Goal: Transaction & Acquisition: Subscribe to service/newsletter

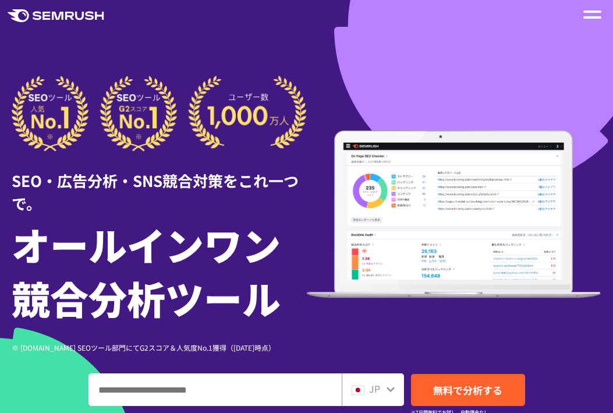
click at [600, 20] on div at bounding box center [593, 15] width 18 height 14
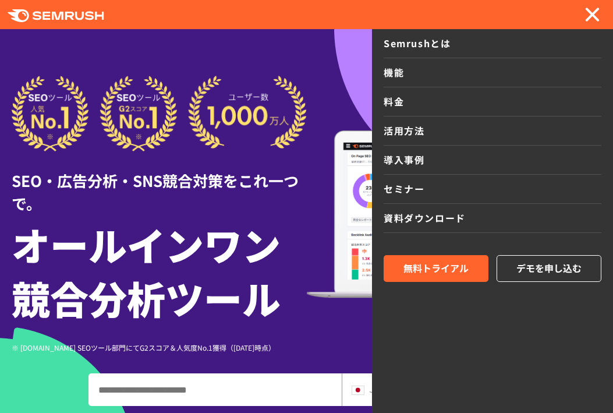
click at [396, 102] on link "料金" at bounding box center [493, 101] width 218 height 29
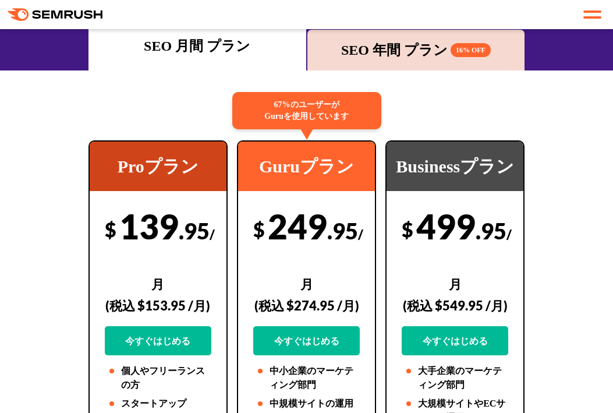
scroll to position [233, 0]
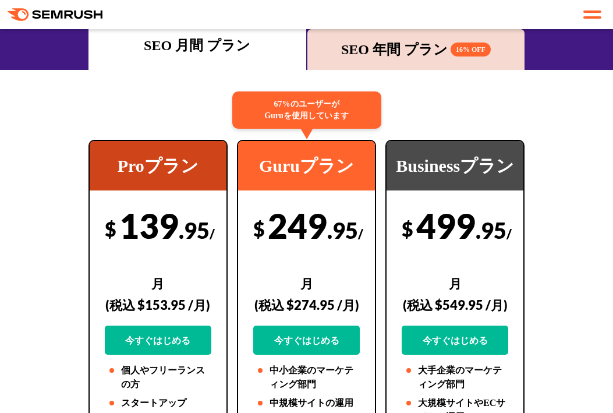
click at [382, 56] on div "SEO 年間 プラン 16% OFF" at bounding box center [416, 49] width 206 height 21
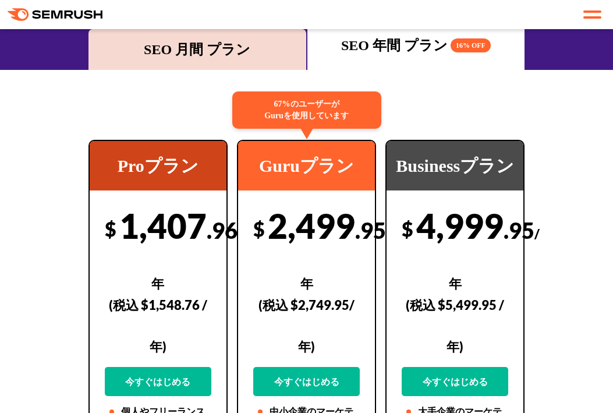
click at [173, 59] on div "SEO 月間 プラン" at bounding box center [197, 49] width 206 height 21
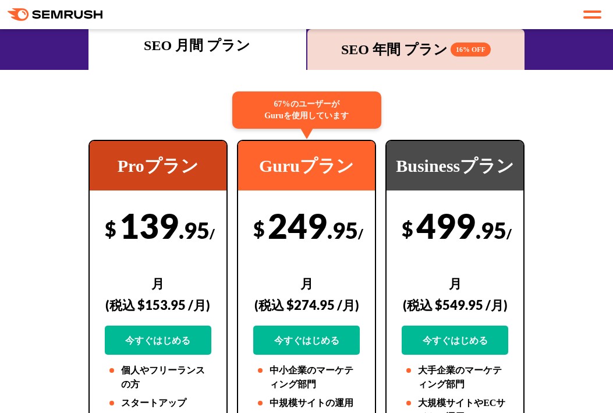
click at [353, 50] on div "SEO 年間 プラン 16% OFF" at bounding box center [416, 49] width 206 height 21
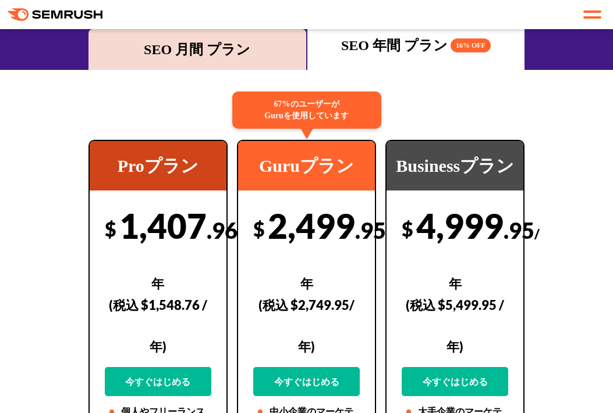
click at [213, 56] on div "SEO 月間 プラン" at bounding box center [197, 49] width 206 height 21
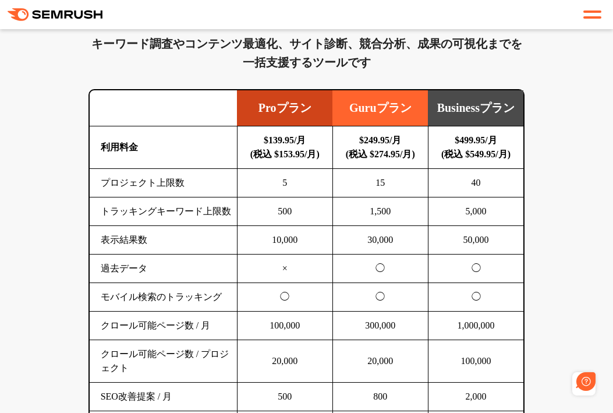
scroll to position [0, 0]
drag, startPoint x: 197, startPoint y: 78, endPoint x: 239, endPoint y: 62, distance: 44.8
click at [197, 77] on div "SEO分析 ツールキット キーワード調査やコンテンツ最適化、サイト診断、競合分析、成果の可視化までを一括支援するツールです 横にスワイプしてください Proプ…" at bounding box center [307, 262] width 460 height 555
